Goal: Information Seeking & Learning: Learn about a topic

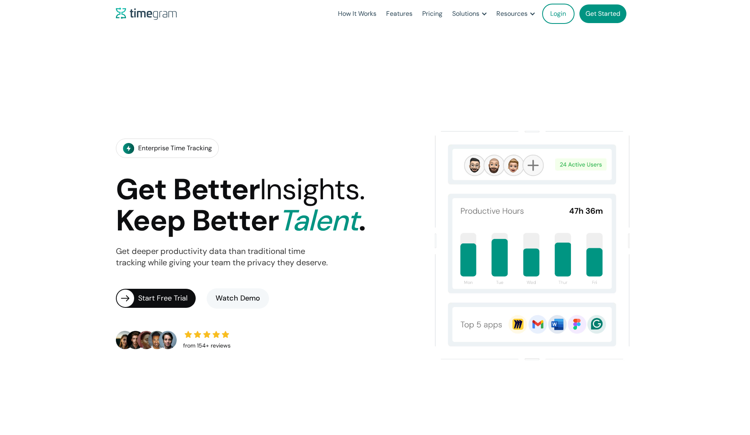
click at [131, 149] on img at bounding box center [128, 148] width 11 height 11
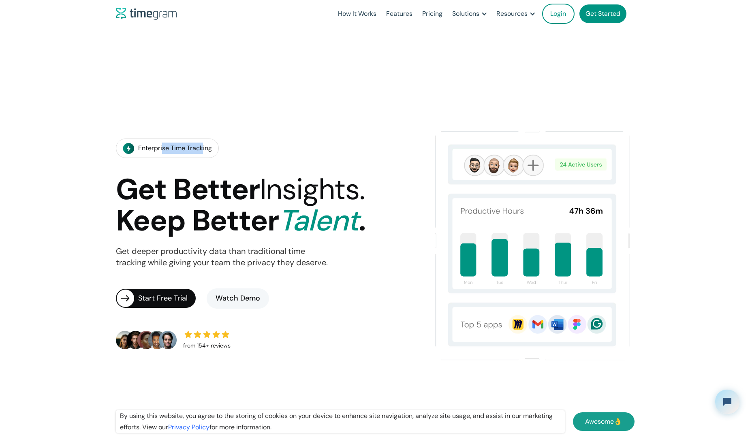
drag, startPoint x: 162, startPoint y: 147, endPoint x: 211, endPoint y: 148, distance: 48.2
click at [209, 149] on div "Enterprise Time Tracking" at bounding box center [175, 148] width 74 height 11
click at [250, 138] on div "Enterprise Time Tracking Get Better Insights. Keep Better Talent . Get deeper p…" at bounding box center [269, 244] width 306 height 237
click at [365, 14] on link "How It Works" at bounding box center [357, 14] width 48 height 28
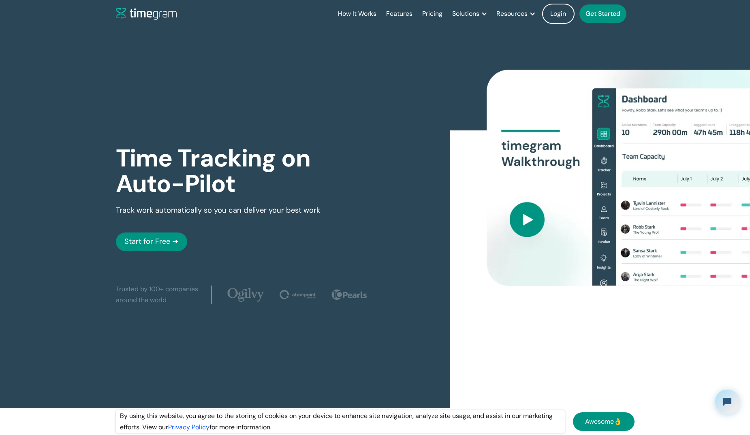
click at [168, 16] on img at bounding box center [146, 14] width 61 height 12
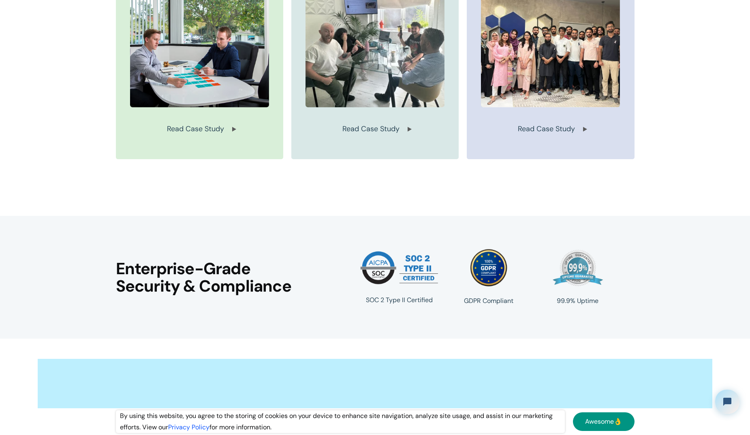
scroll to position [2116, 0]
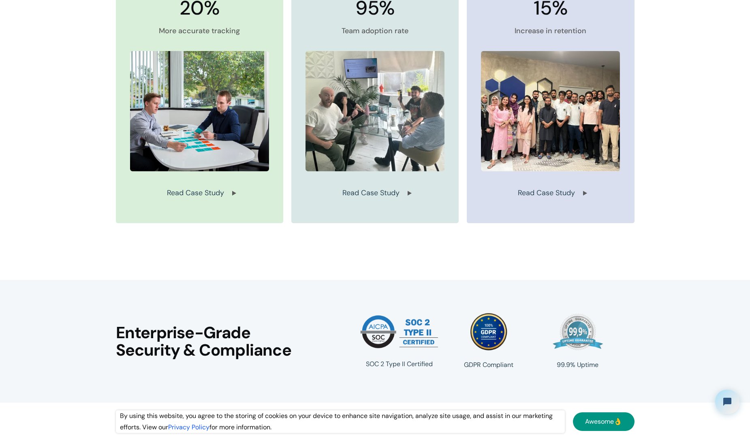
click at [387, 190] on div "Read Case Study" at bounding box center [374, 193] width 65 height 11
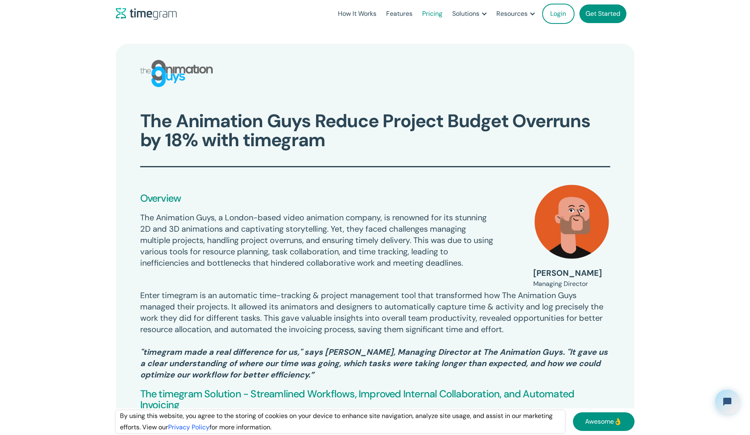
click at [436, 17] on link "Pricing" at bounding box center [432, 14] width 30 height 28
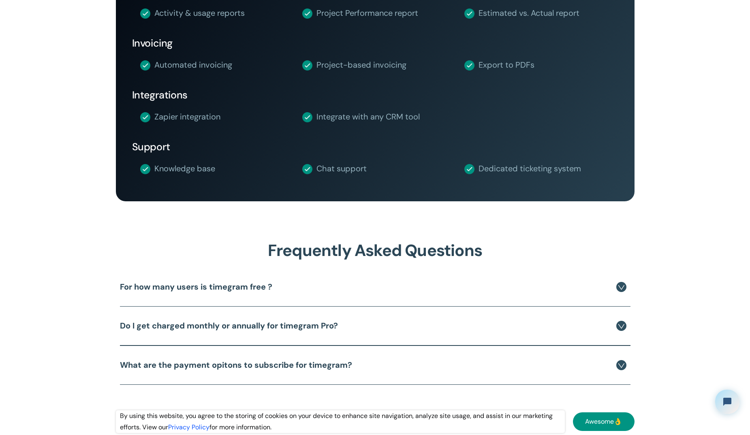
scroll to position [1661, 0]
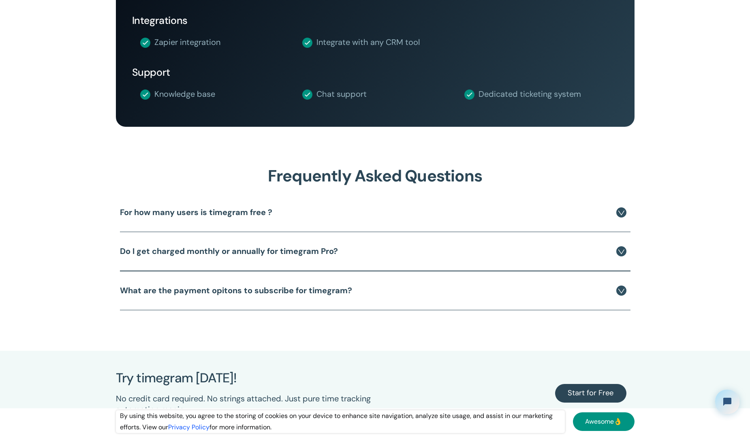
click at [585, 217] on div "For how many users is timegram free ?" at bounding box center [373, 212] width 506 height 14
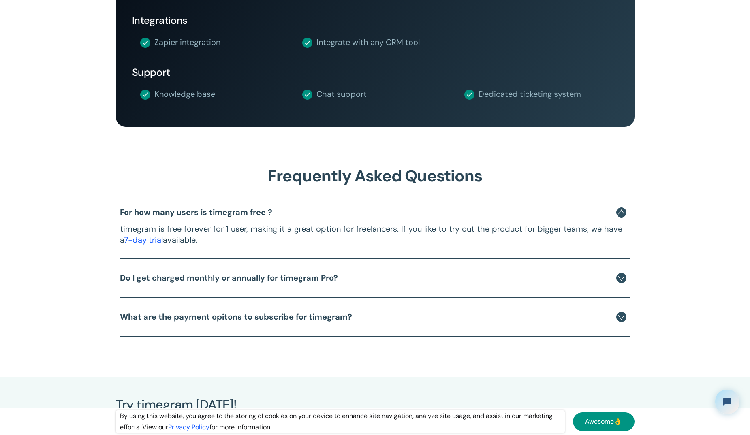
click at [585, 217] on div "For how many users is timegram free ?" at bounding box center [373, 212] width 506 height 14
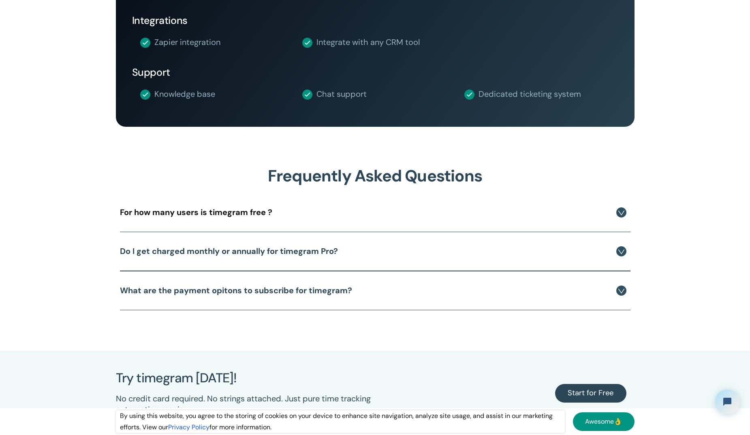
click at [583, 215] on div "For how many users is timegram free ?" at bounding box center [373, 212] width 506 height 14
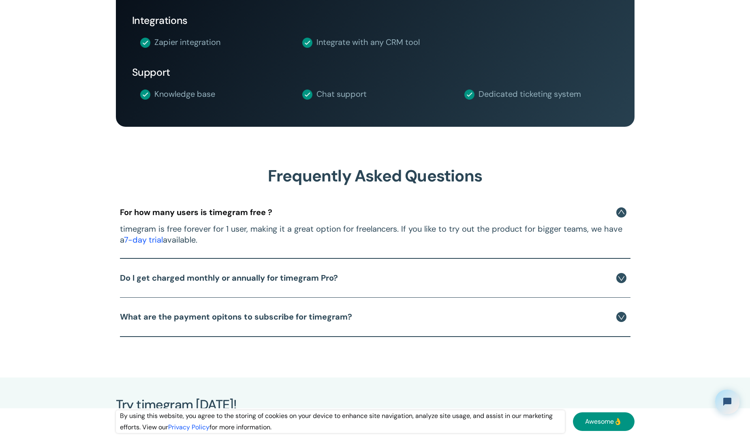
click at [583, 215] on div "For how many users is timegram free ?" at bounding box center [373, 212] width 506 height 14
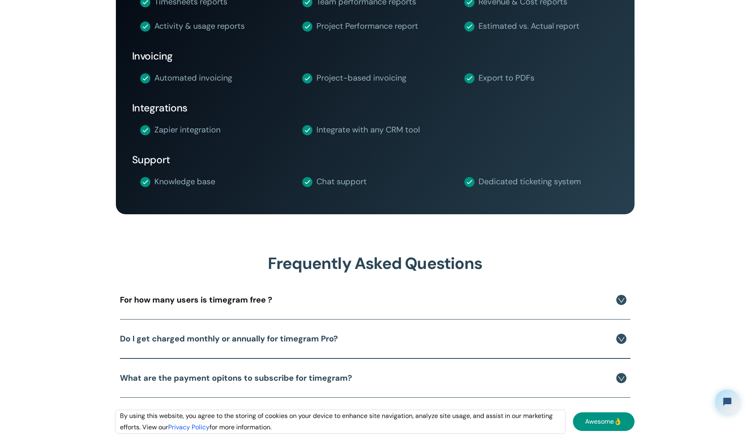
scroll to position [1458, 0]
